Goal: Find specific page/section: Find specific page/section

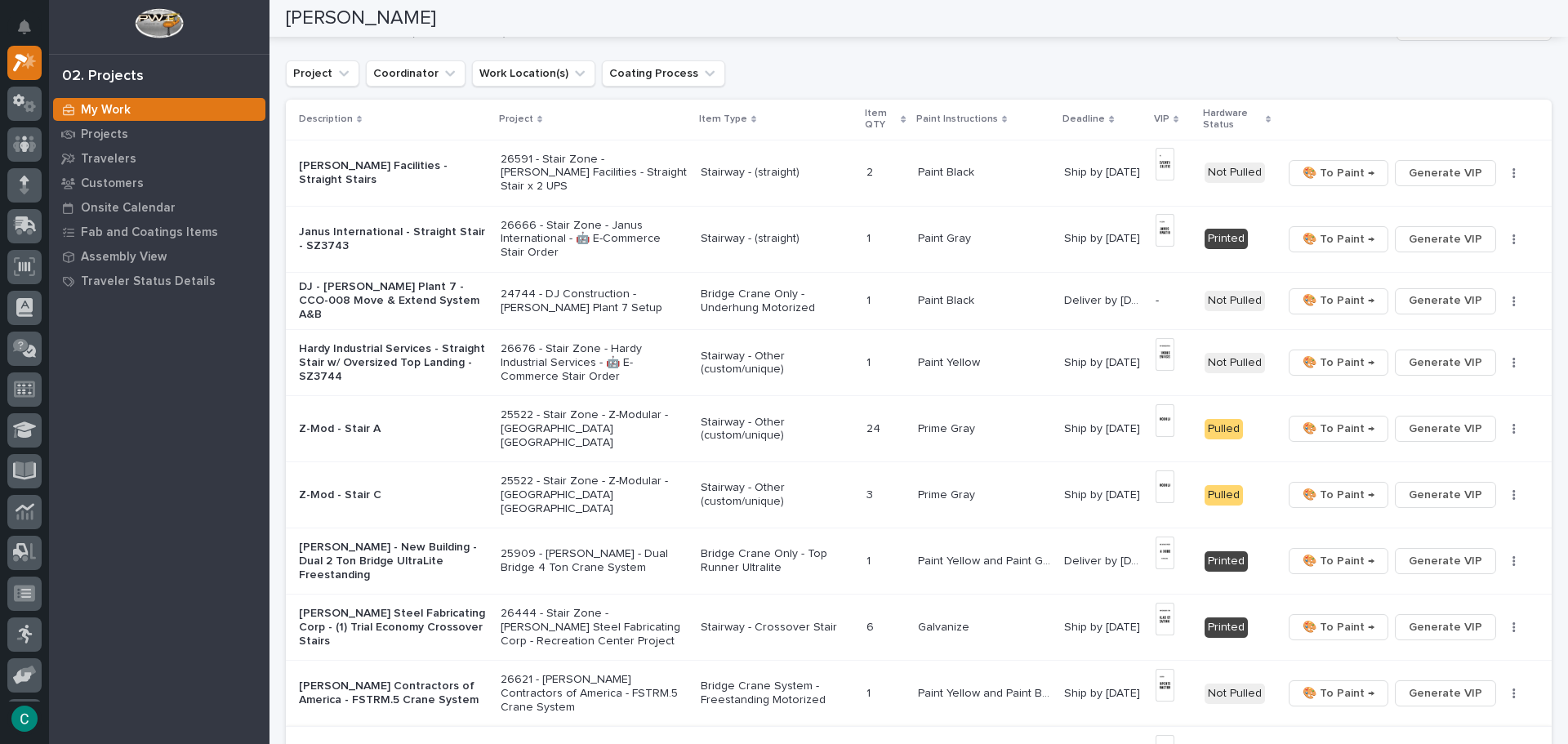
scroll to position [82, 0]
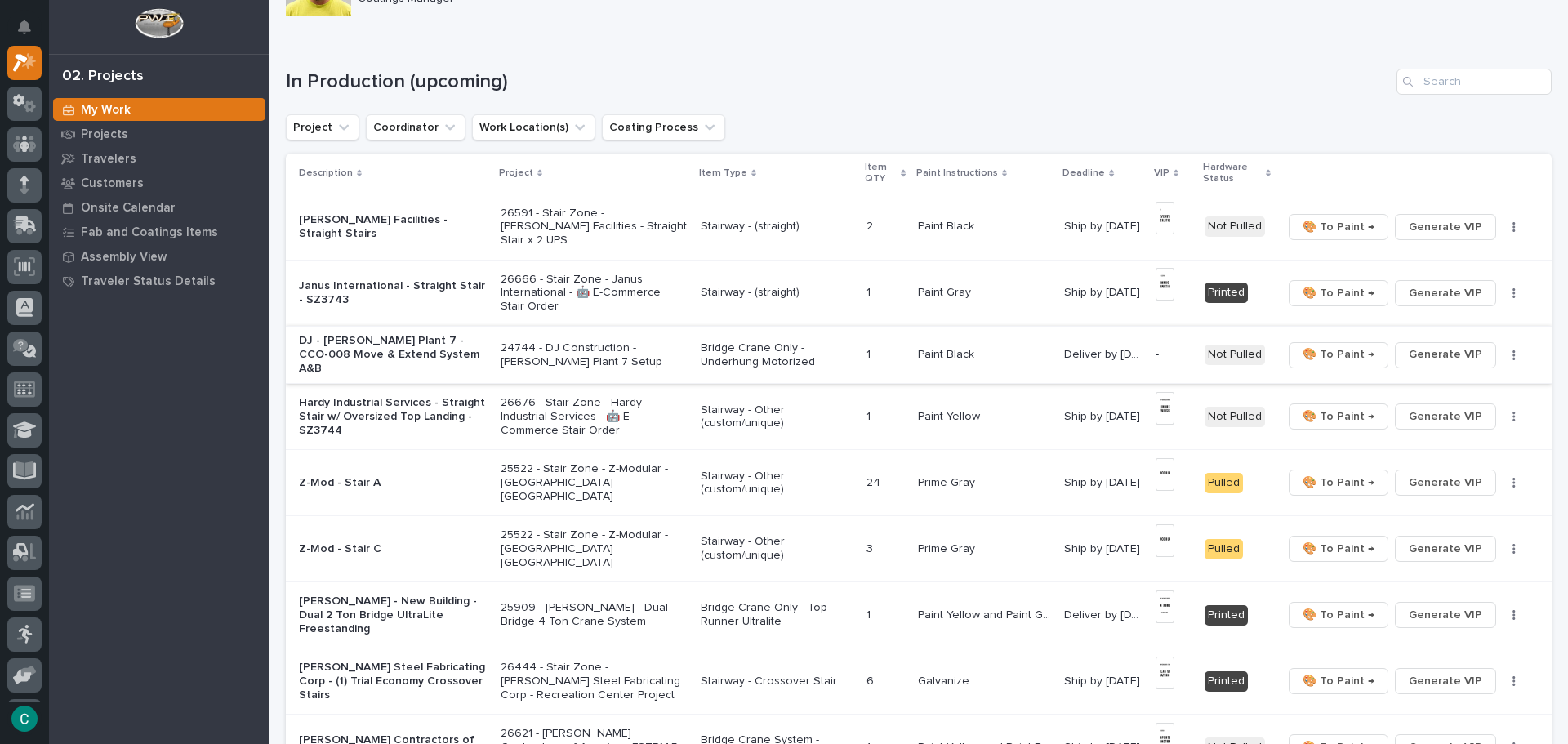
click at [1451, 347] on span "Generate VIP" at bounding box center [1445, 354] width 73 height 20
click at [937, 352] on p "Paint Black" at bounding box center [947, 353] width 60 height 17
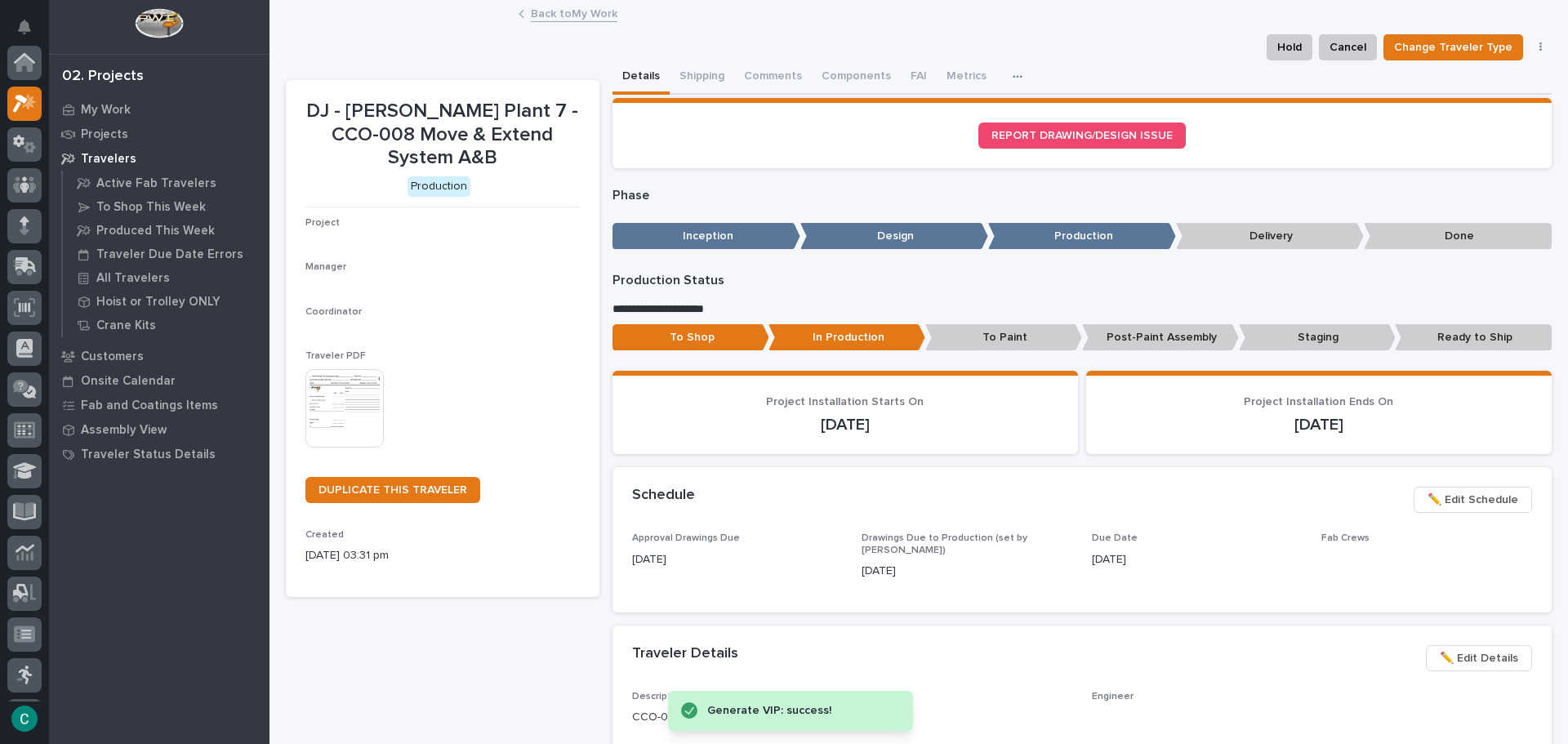
scroll to position [41, 0]
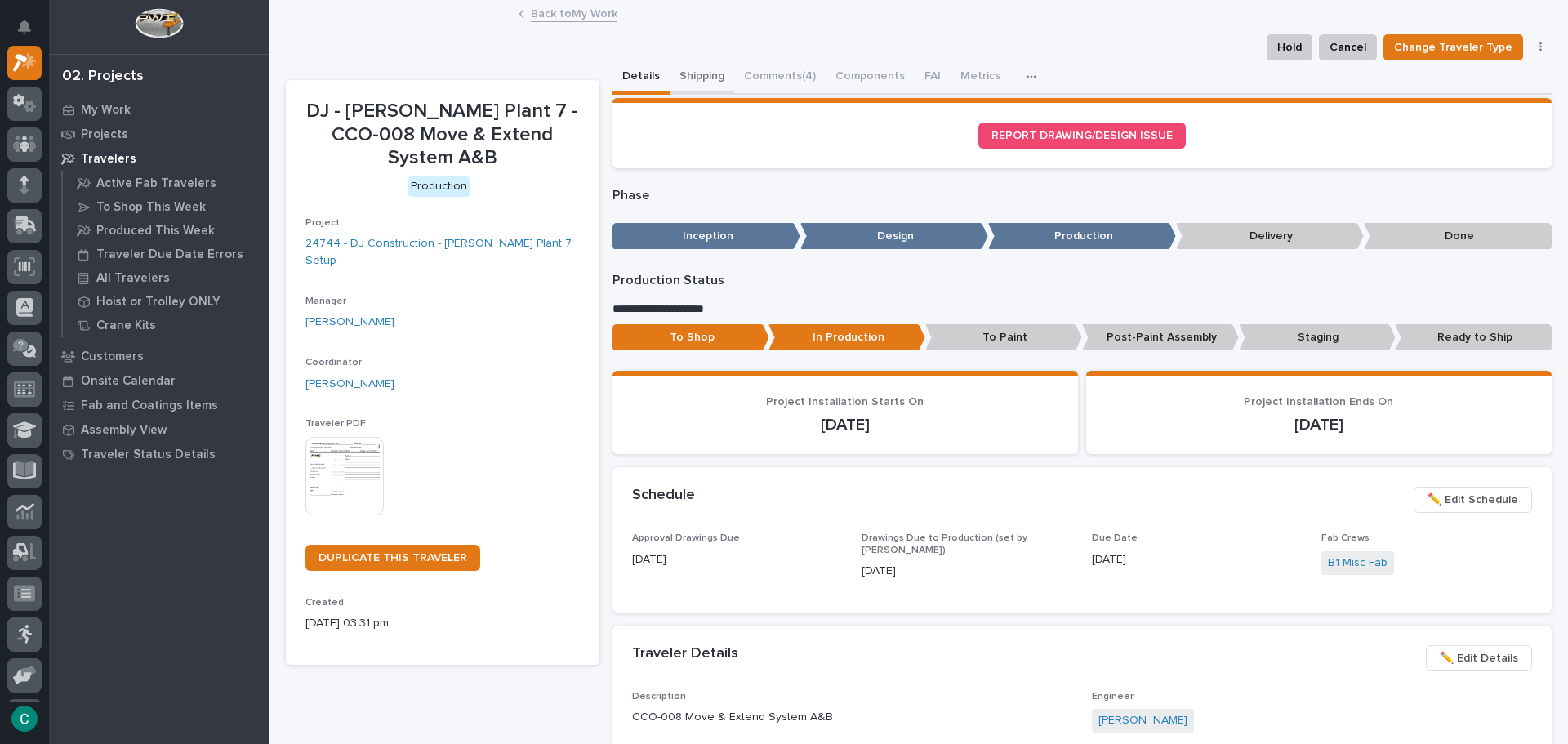
click at [703, 81] on button "Shipping" at bounding box center [702, 77] width 64 height 34
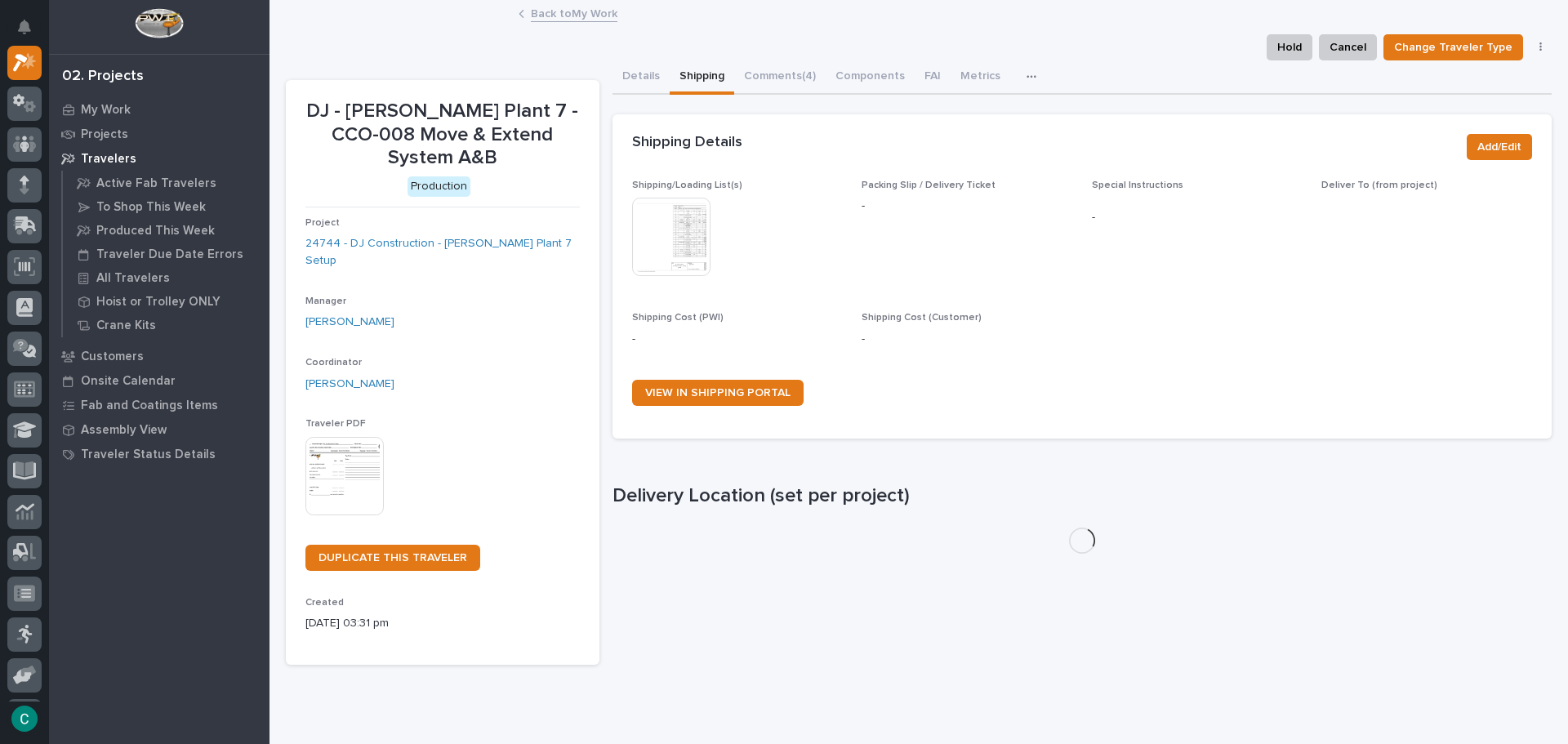
click at [661, 253] on img at bounding box center [671, 237] width 78 height 78
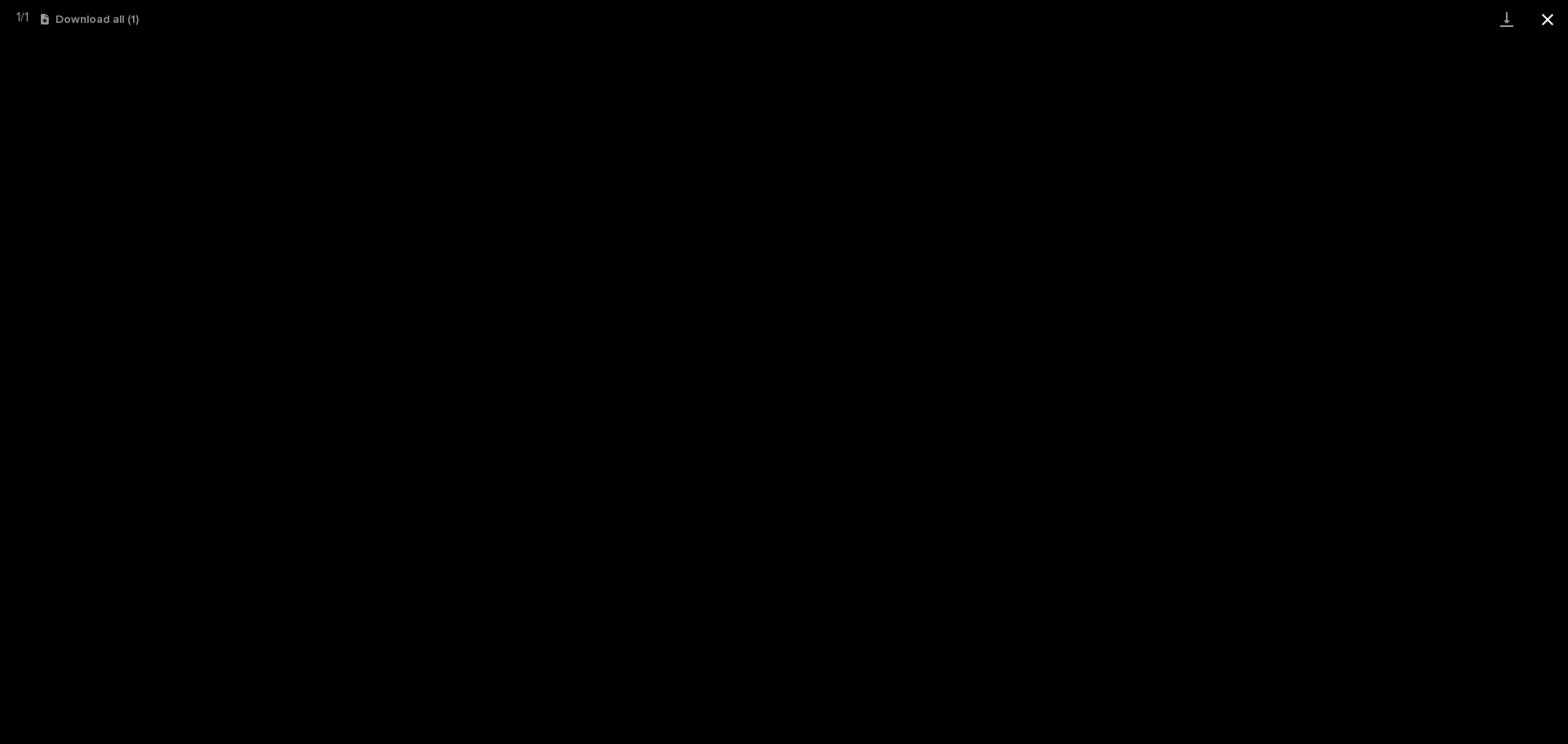
click at [1550, 23] on button "Close gallery" at bounding box center [1547, 19] width 41 height 38
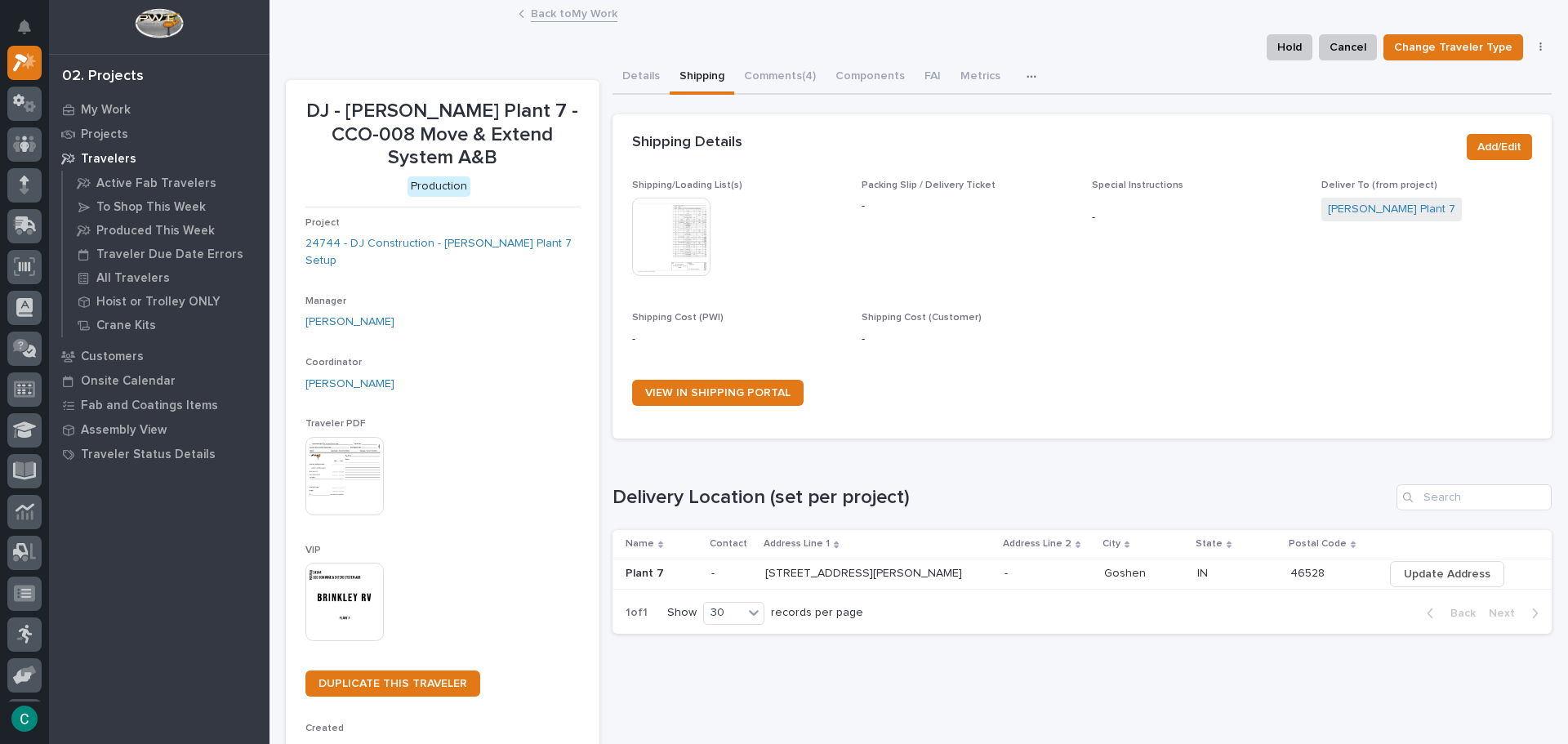
click at [574, 8] on link "Back to My Work" at bounding box center [574, 13] width 87 height 19
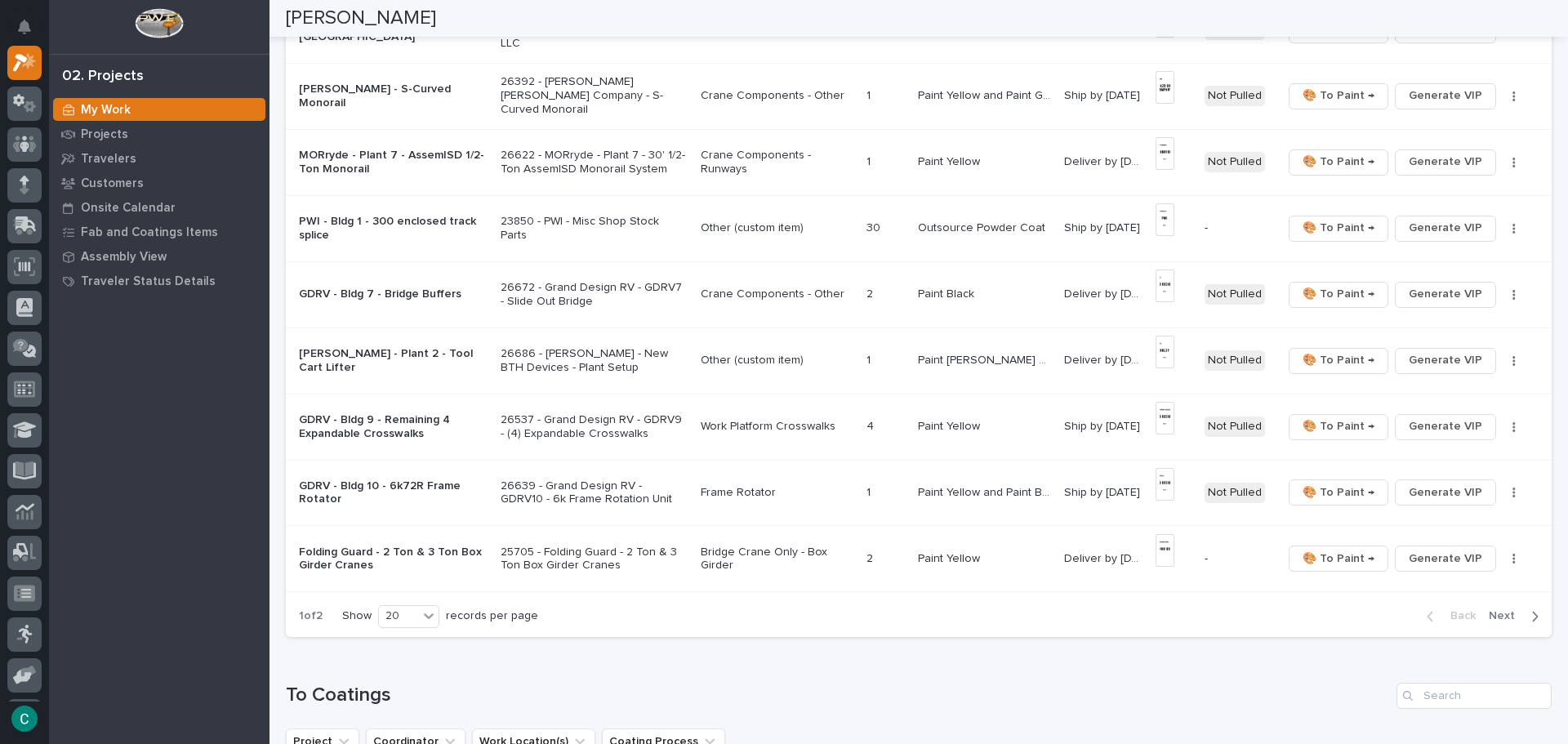
scroll to position [1062, 0]
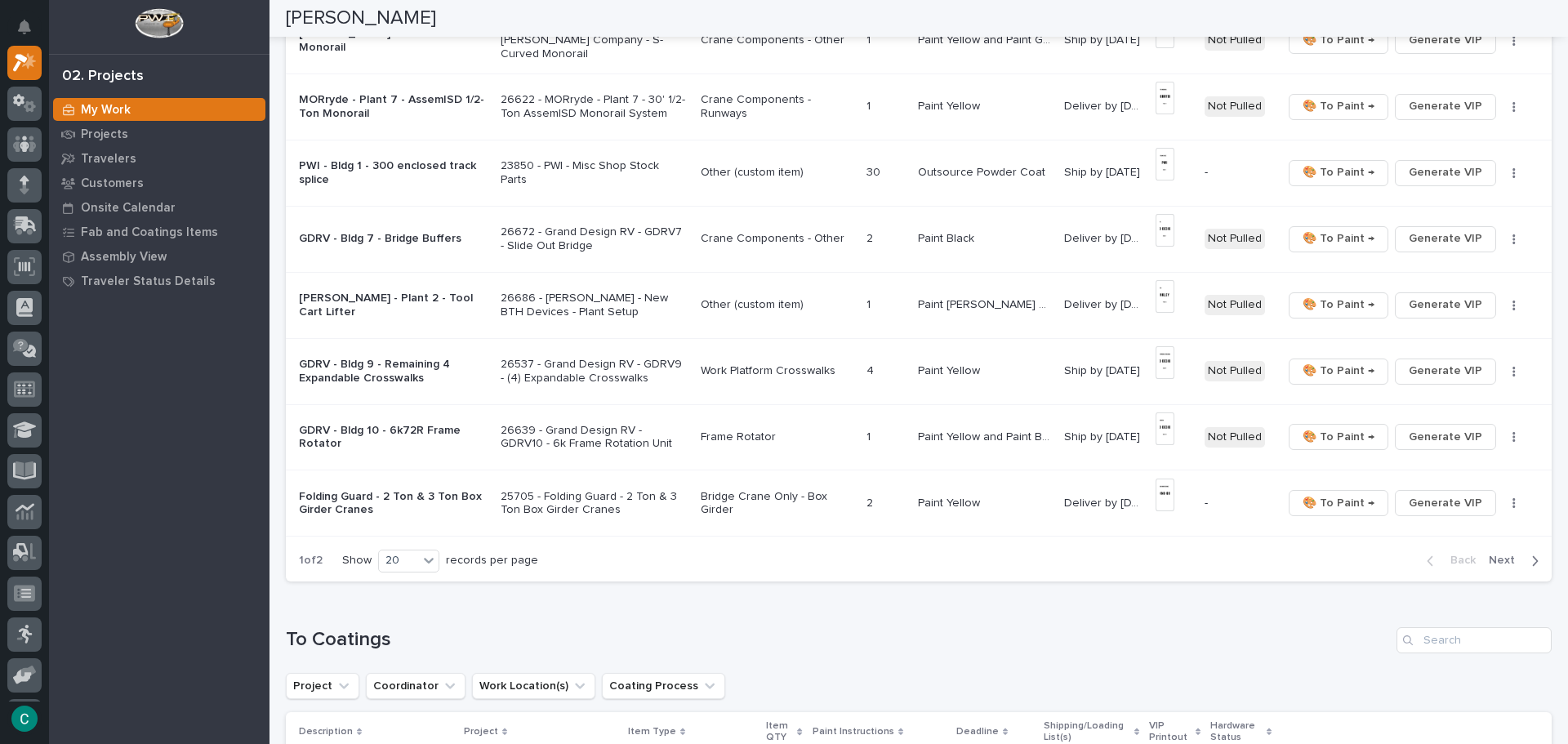
click at [1498, 558] on span "Next" at bounding box center [1505, 560] width 36 height 15
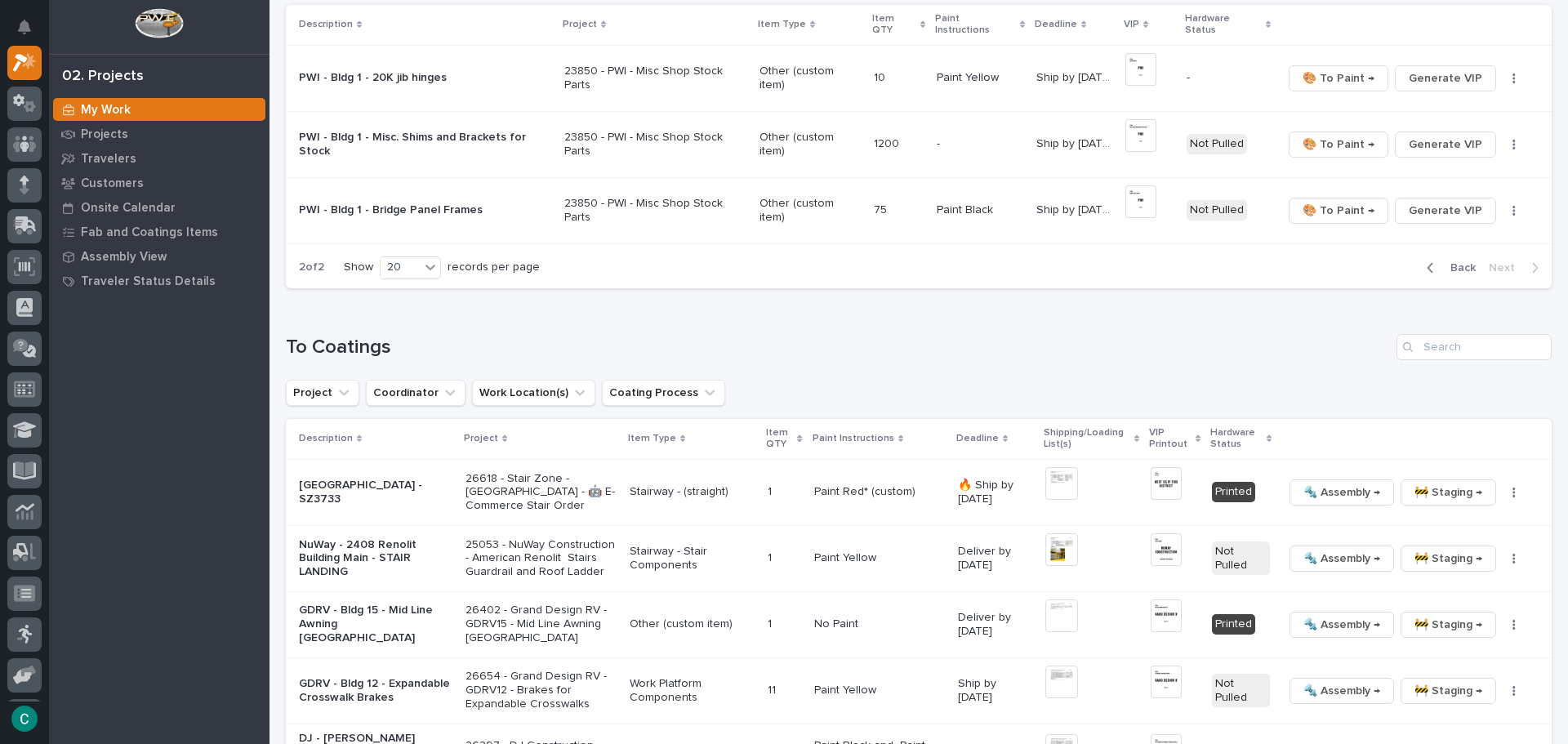
scroll to position [248, 0]
